Goal: Information Seeking & Learning: Learn about a topic

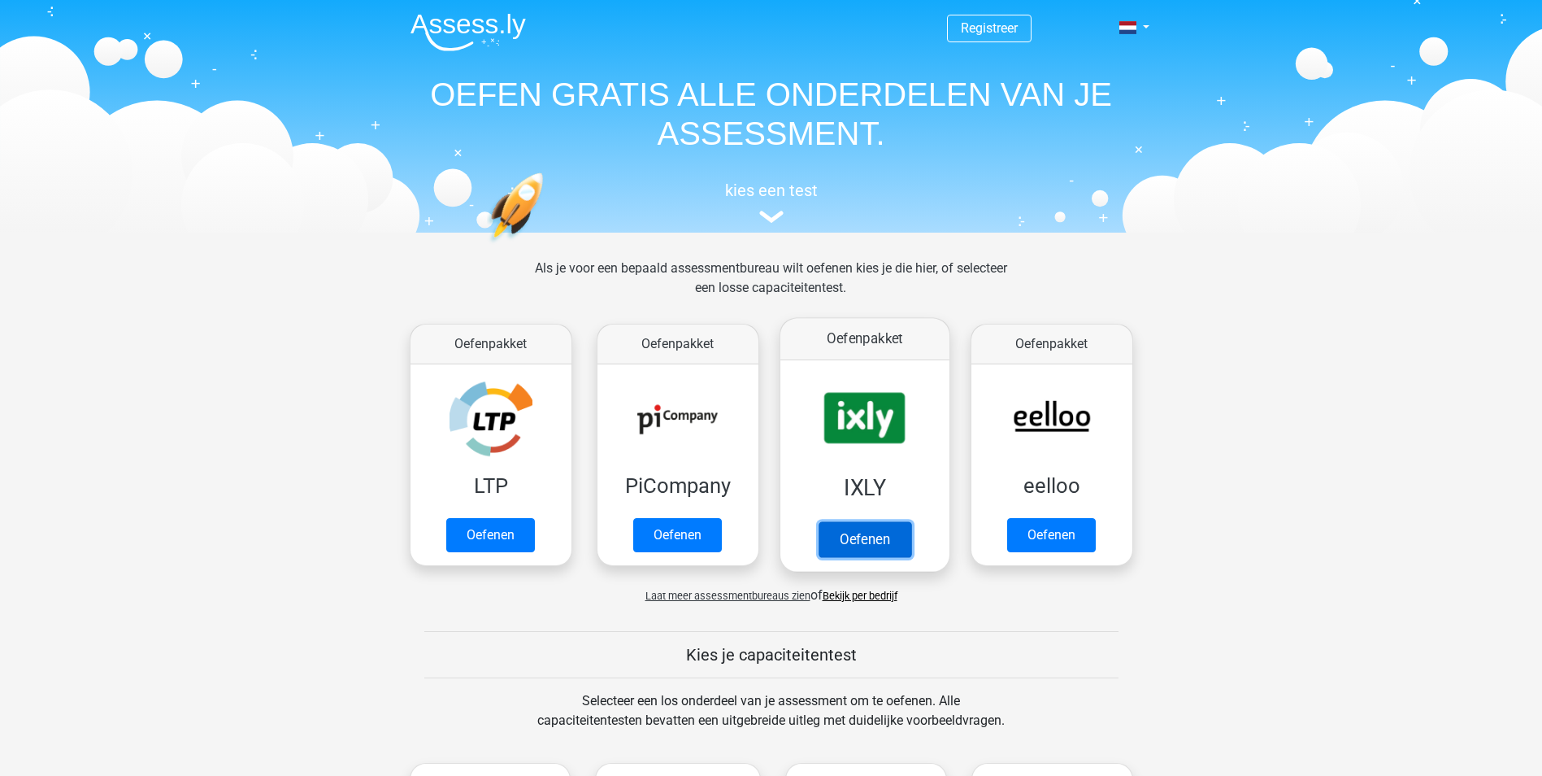
click at [854, 541] on link "Oefenen" at bounding box center [864, 539] width 93 height 36
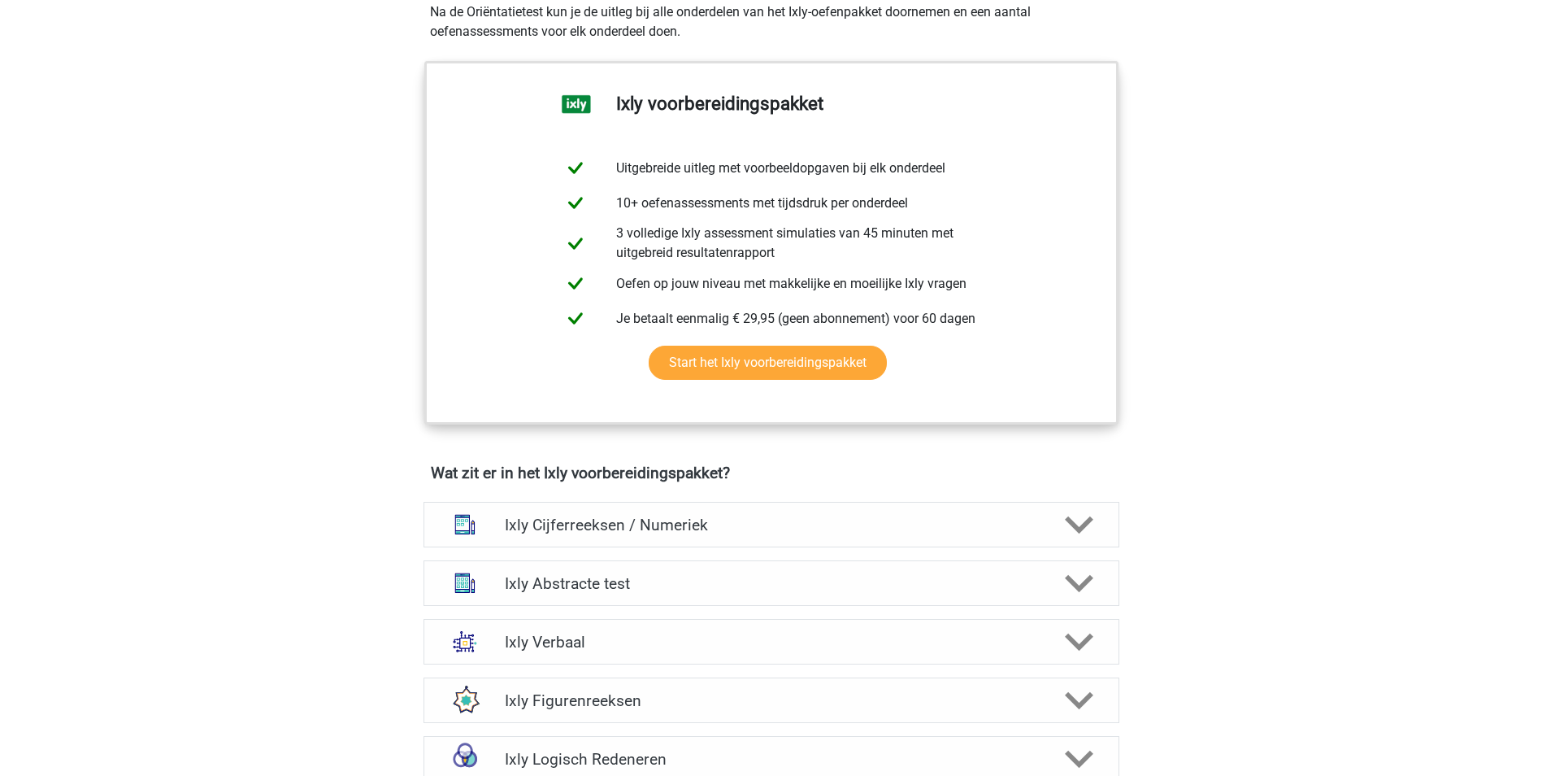
scroll to position [569, 0]
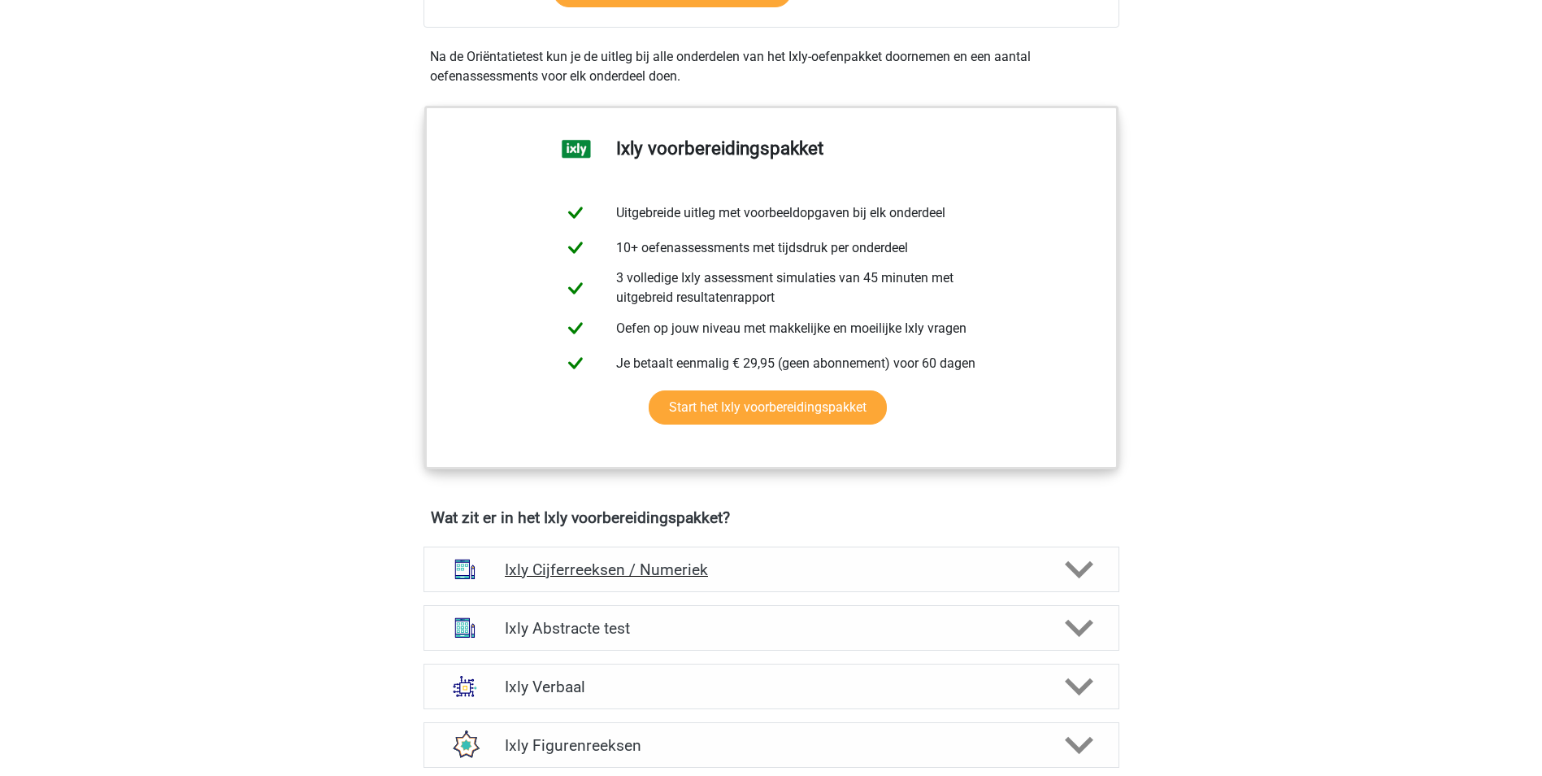
click at [1011, 573] on h4 "Ixly Cijferreeksen / Numeriek" at bounding box center [771, 569] width 533 height 19
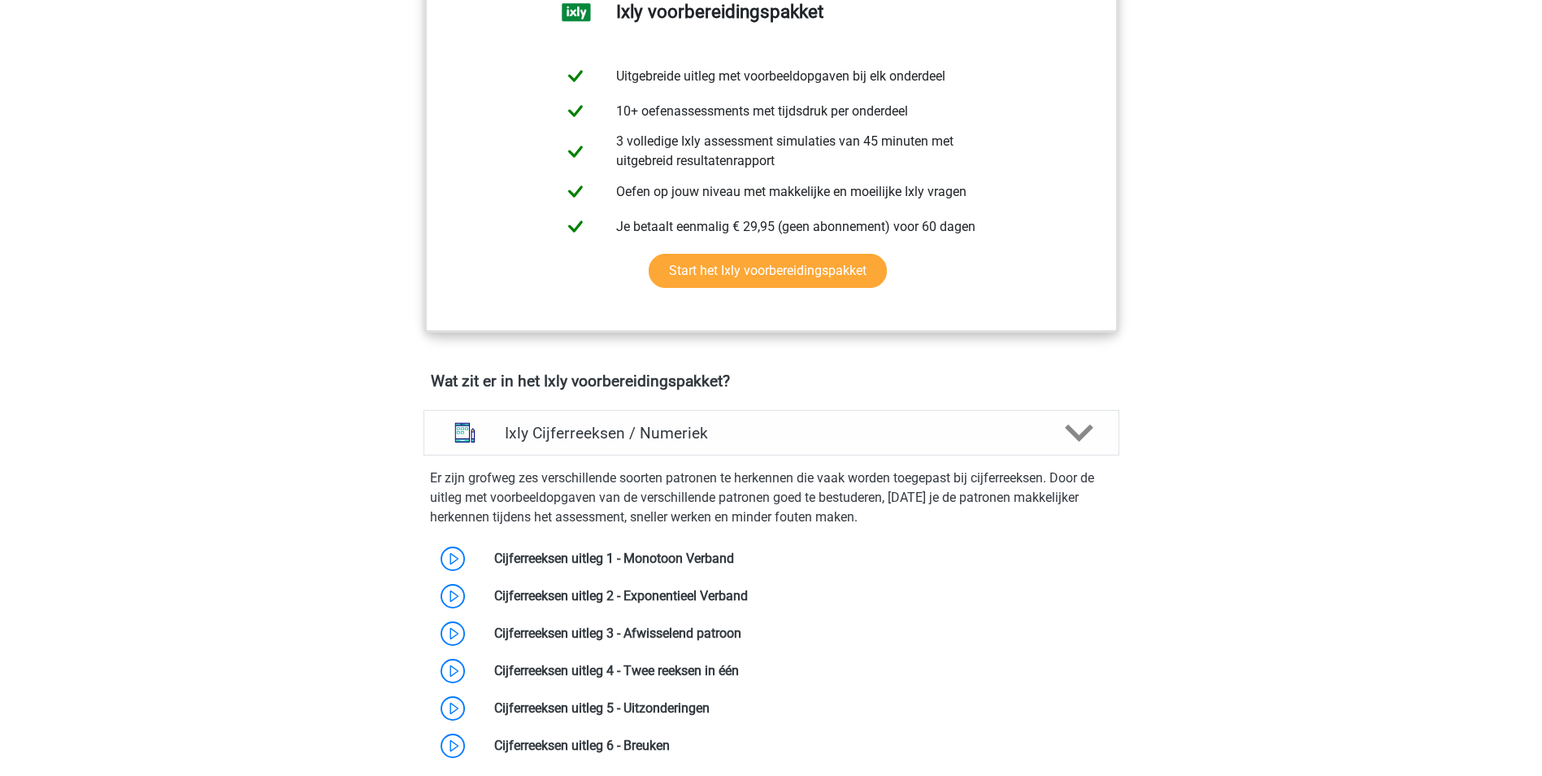
scroll to position [894, 0]
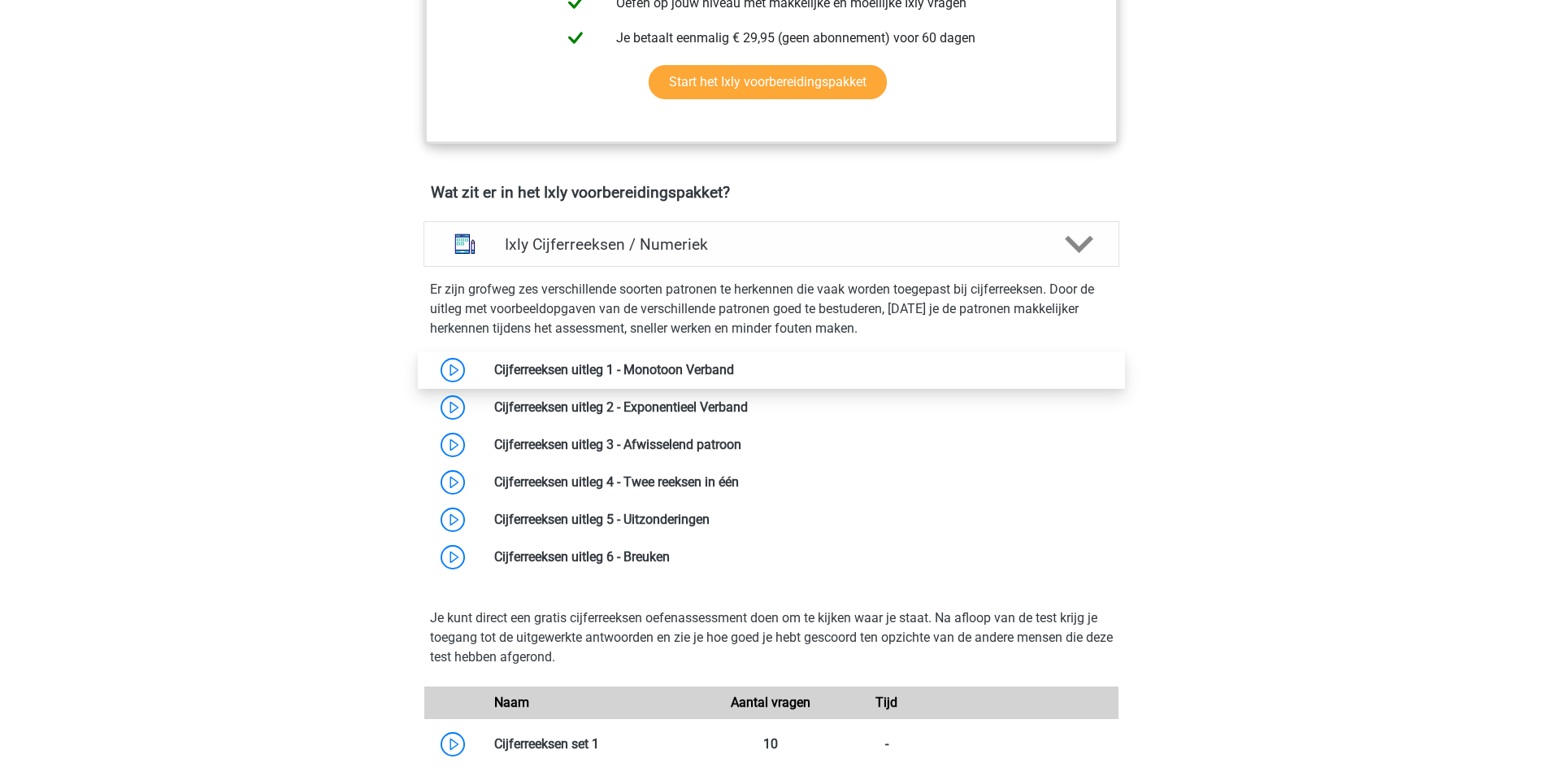
click at [734, 376] on link at bounding box center [734, 369] width 0 height 15
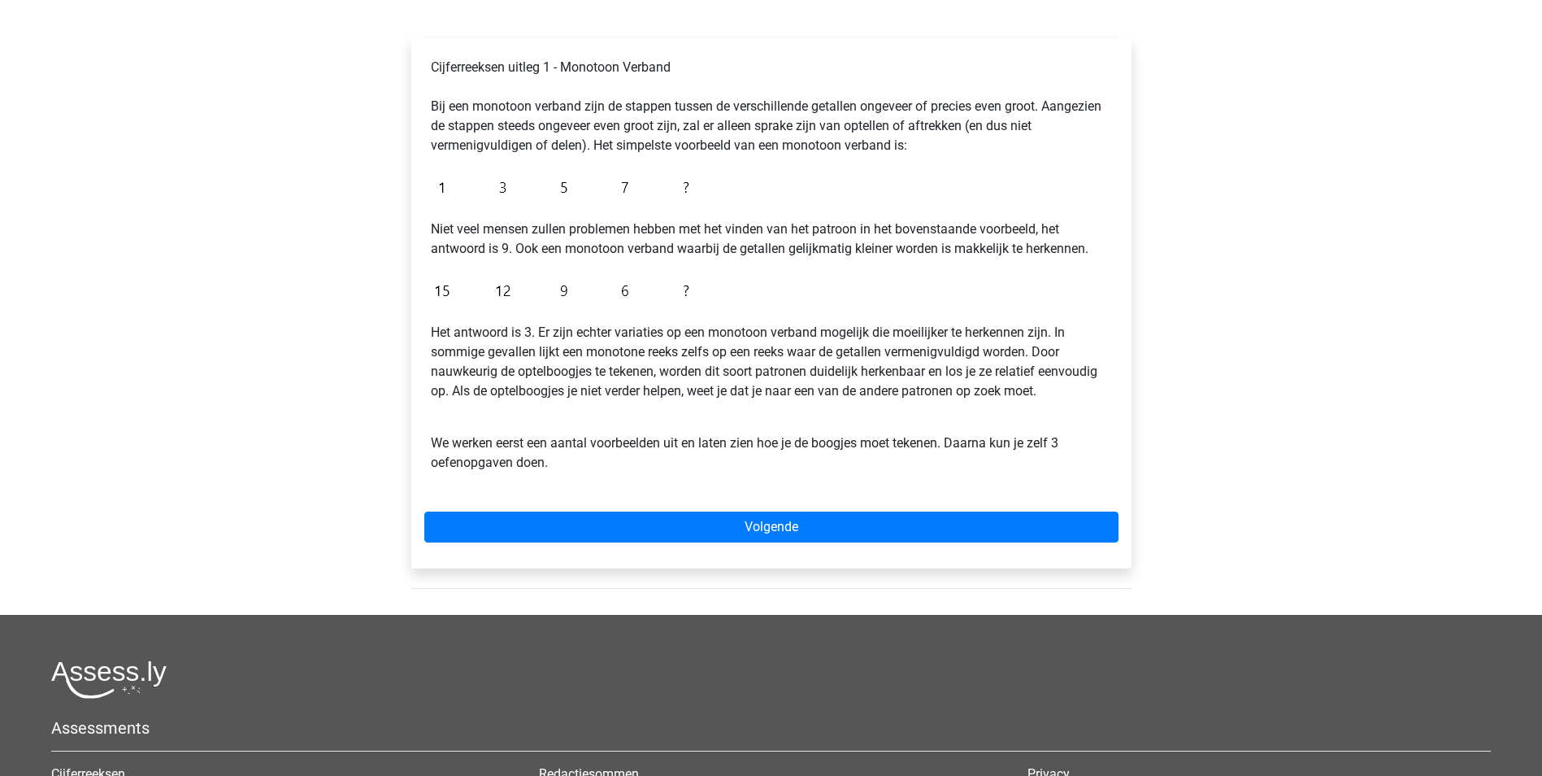
scroll to position [244, 0]
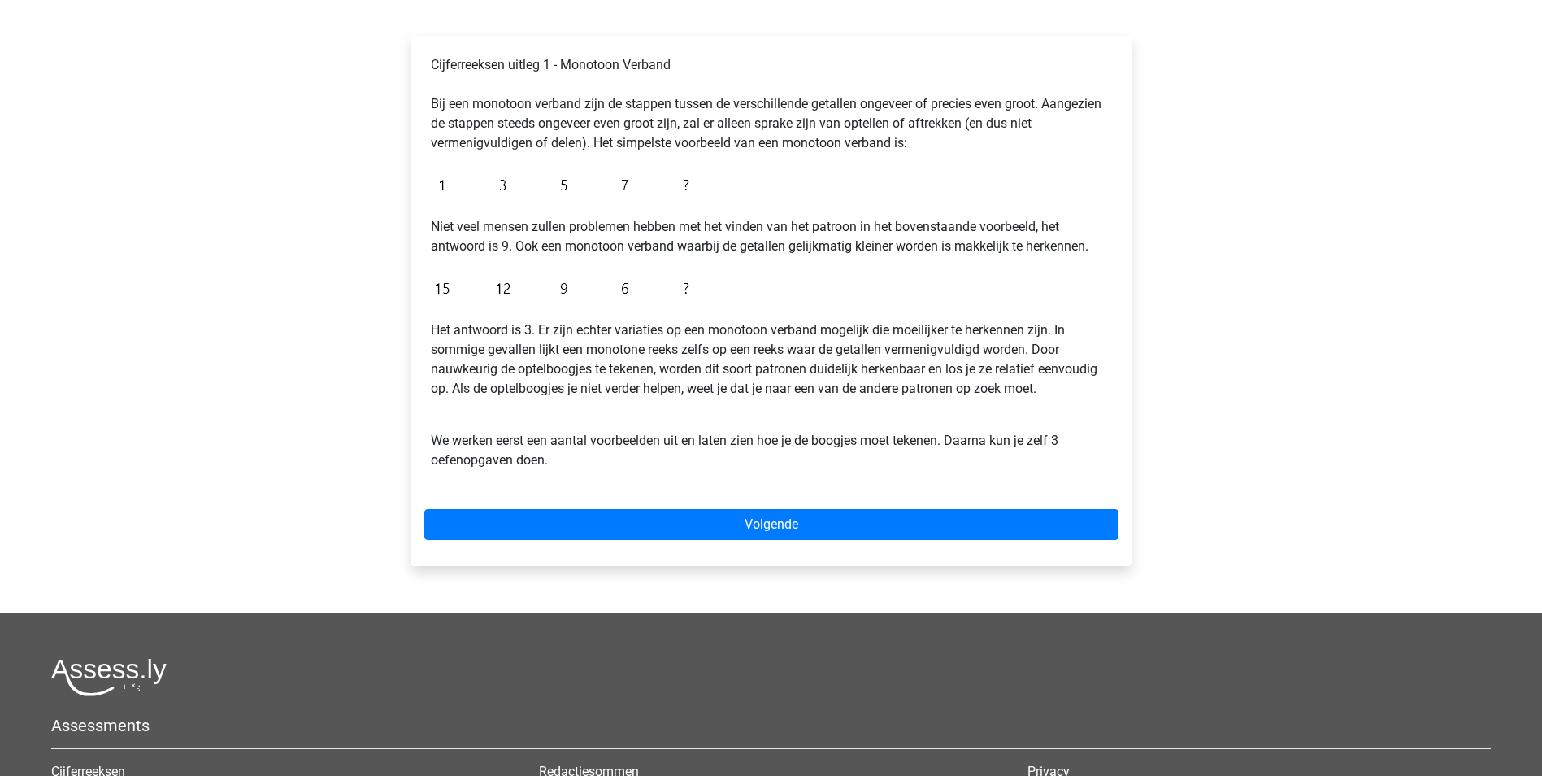
click at [746, 546] on div "Cijferreeksen uitleg 1 - Monotoon Verband Bij een monotoon verband zijn de stap…" at bounding box center [771, 301] width 720 height 530
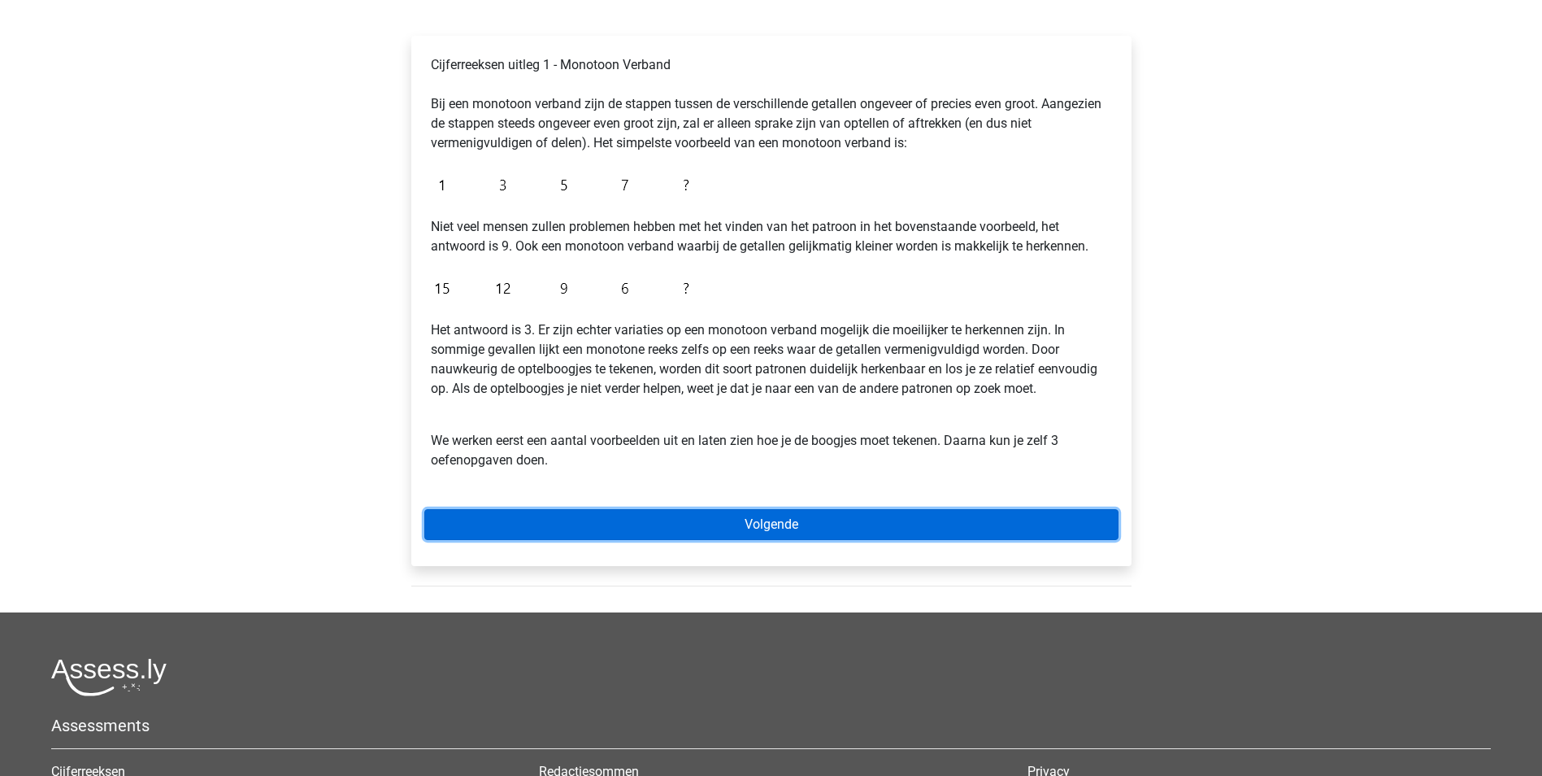
click at [755, 528] on link "Volgende" at bounding box center [771, 524] width 694 height 31
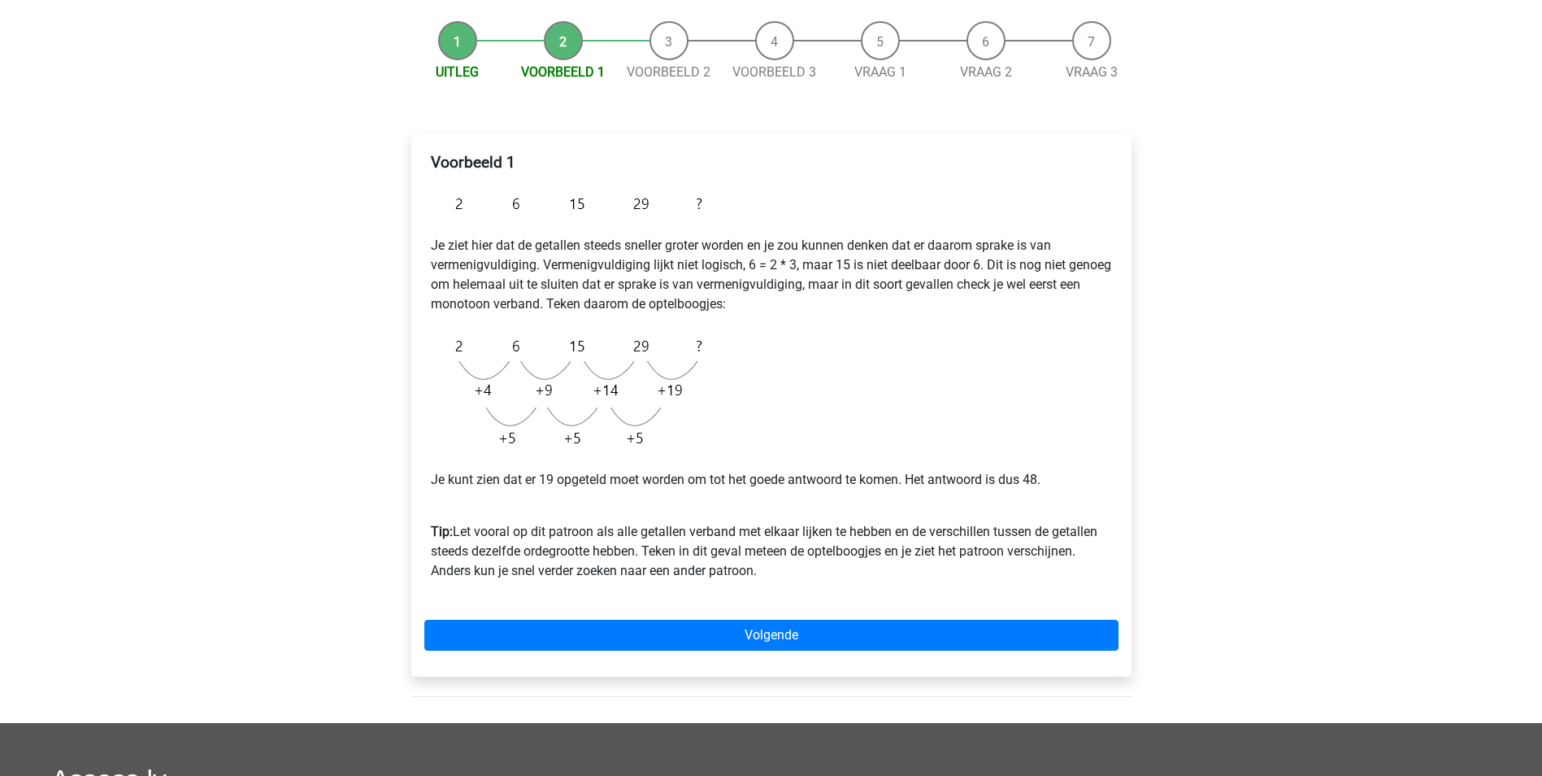
scroll to position [163, 0]
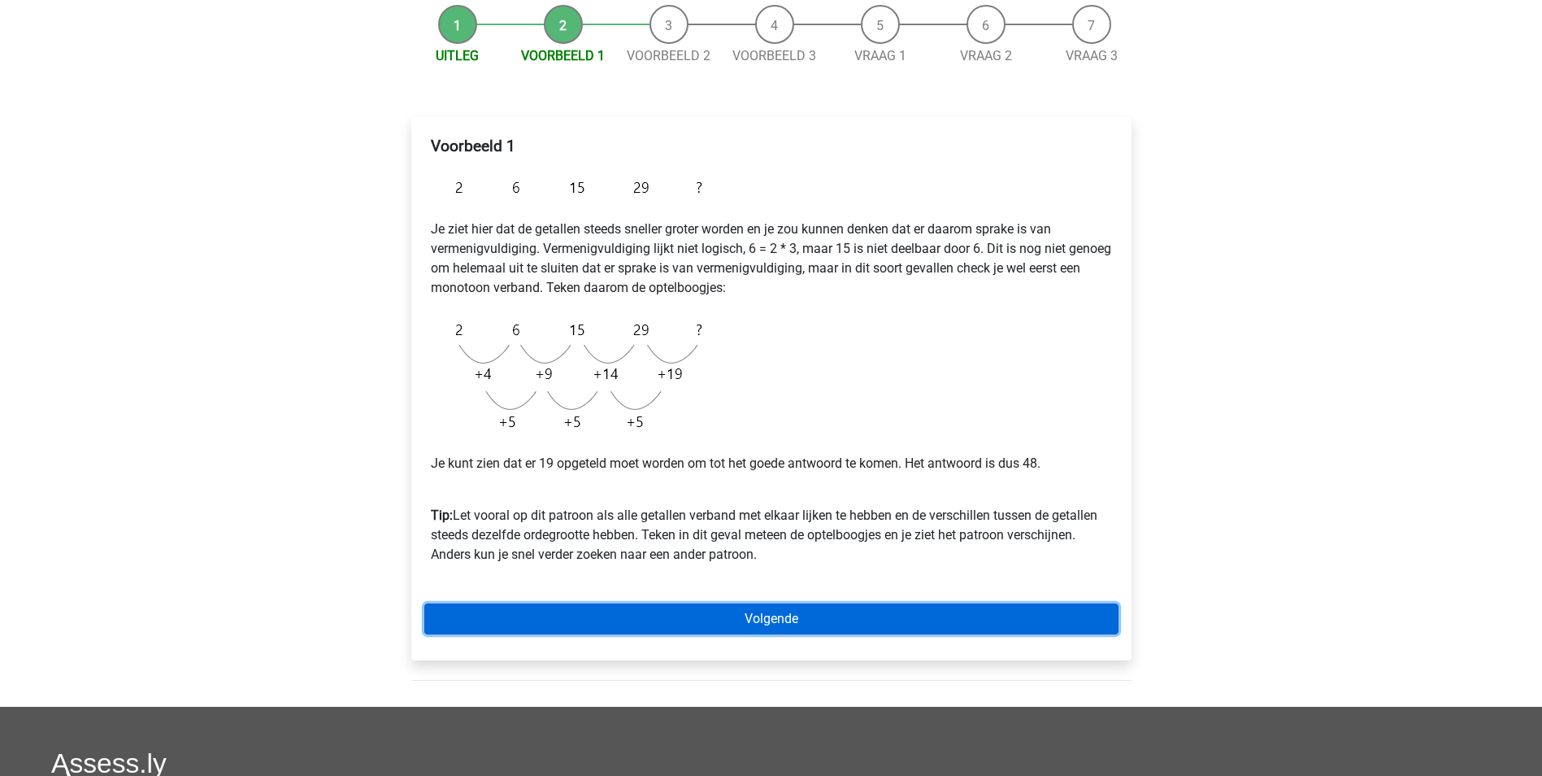
click at [783, 621] on link "Volgende" at bounding box center [771, 618] width 694 height 31
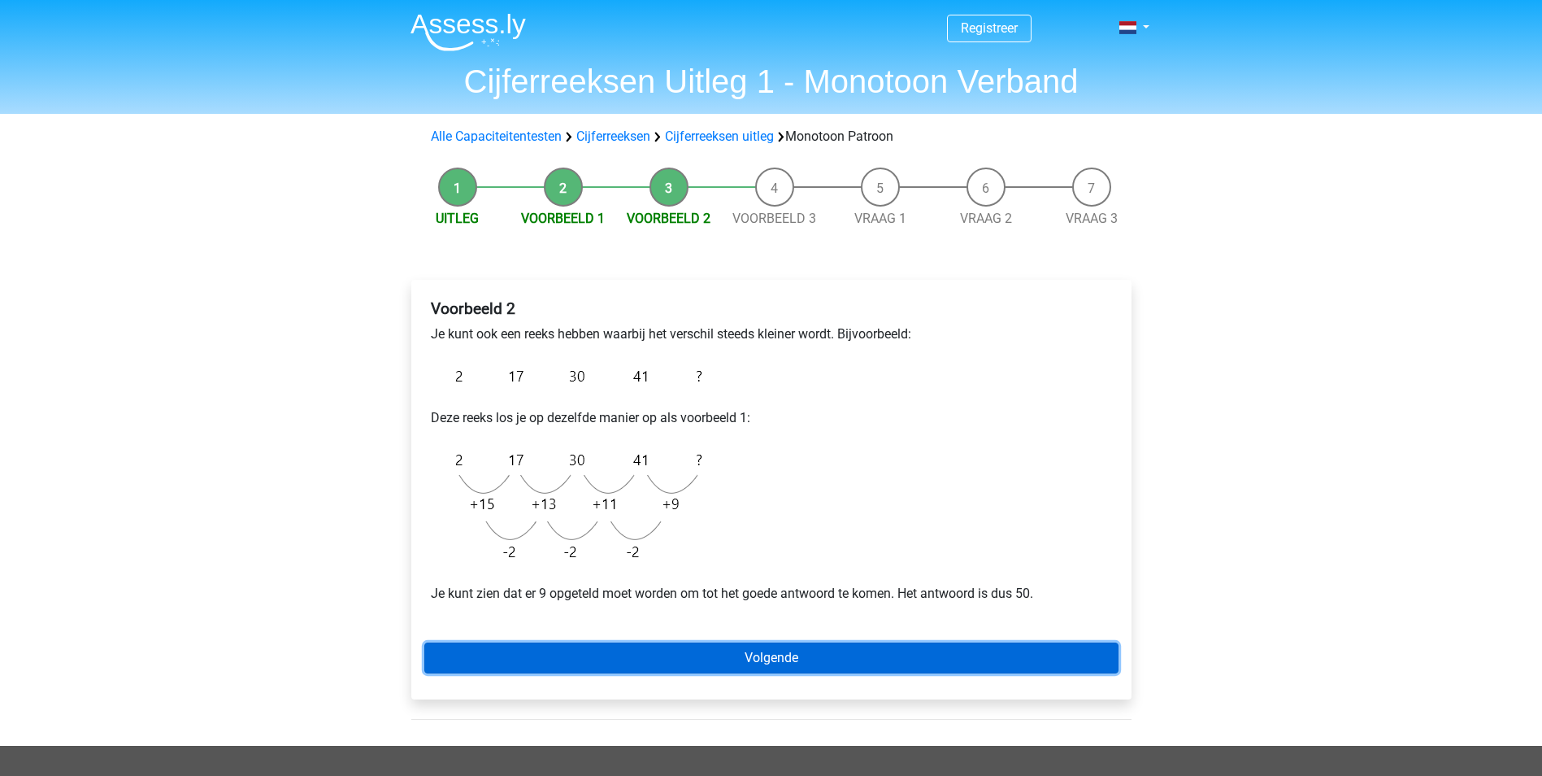
click at [749, 647] on link "Volgende" at bounding box center [771, 657] width 694 height 31
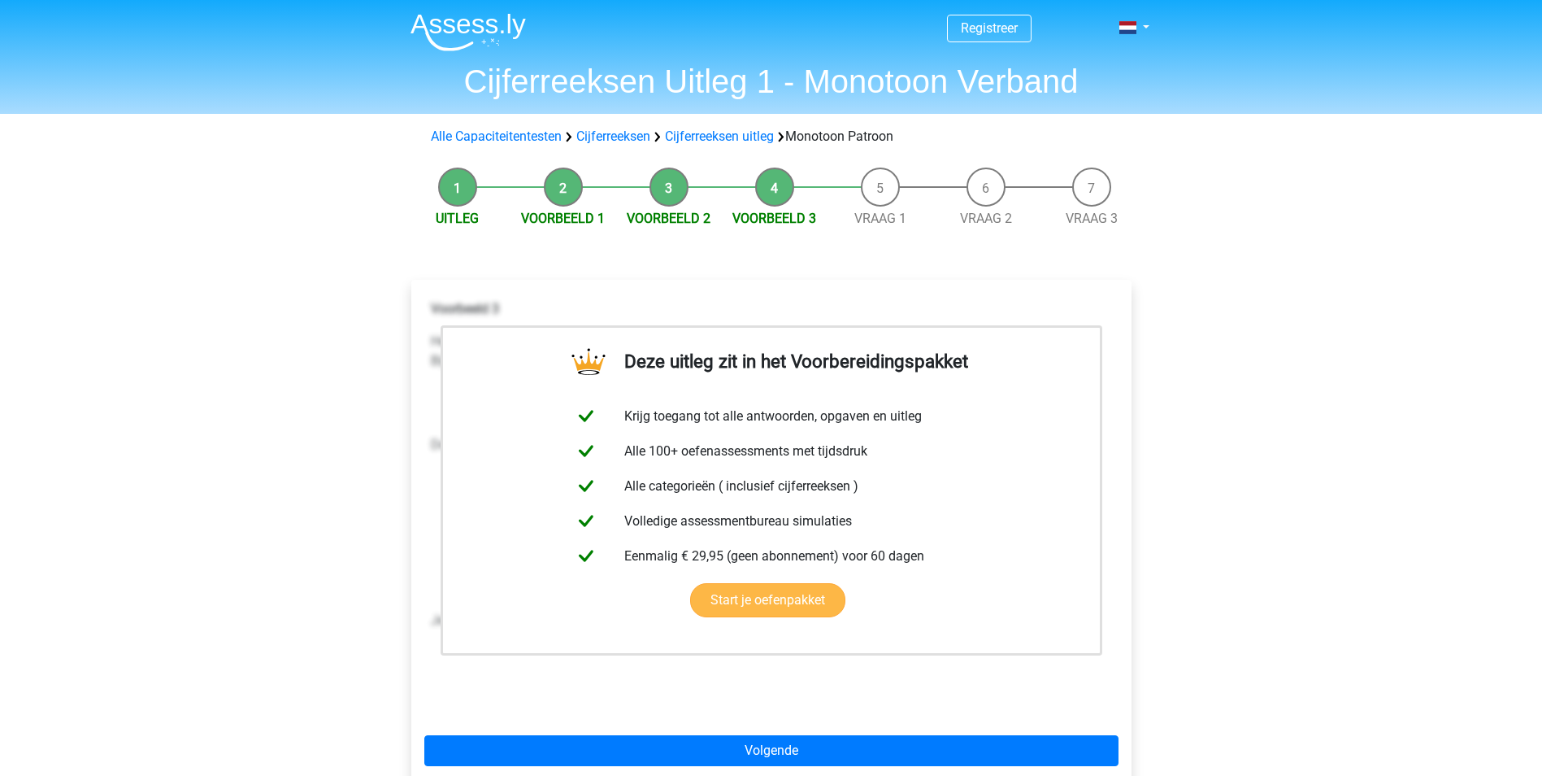
scroll to position [81, 0]
